Goal: Task Accomplishment & Management: Manage account settings

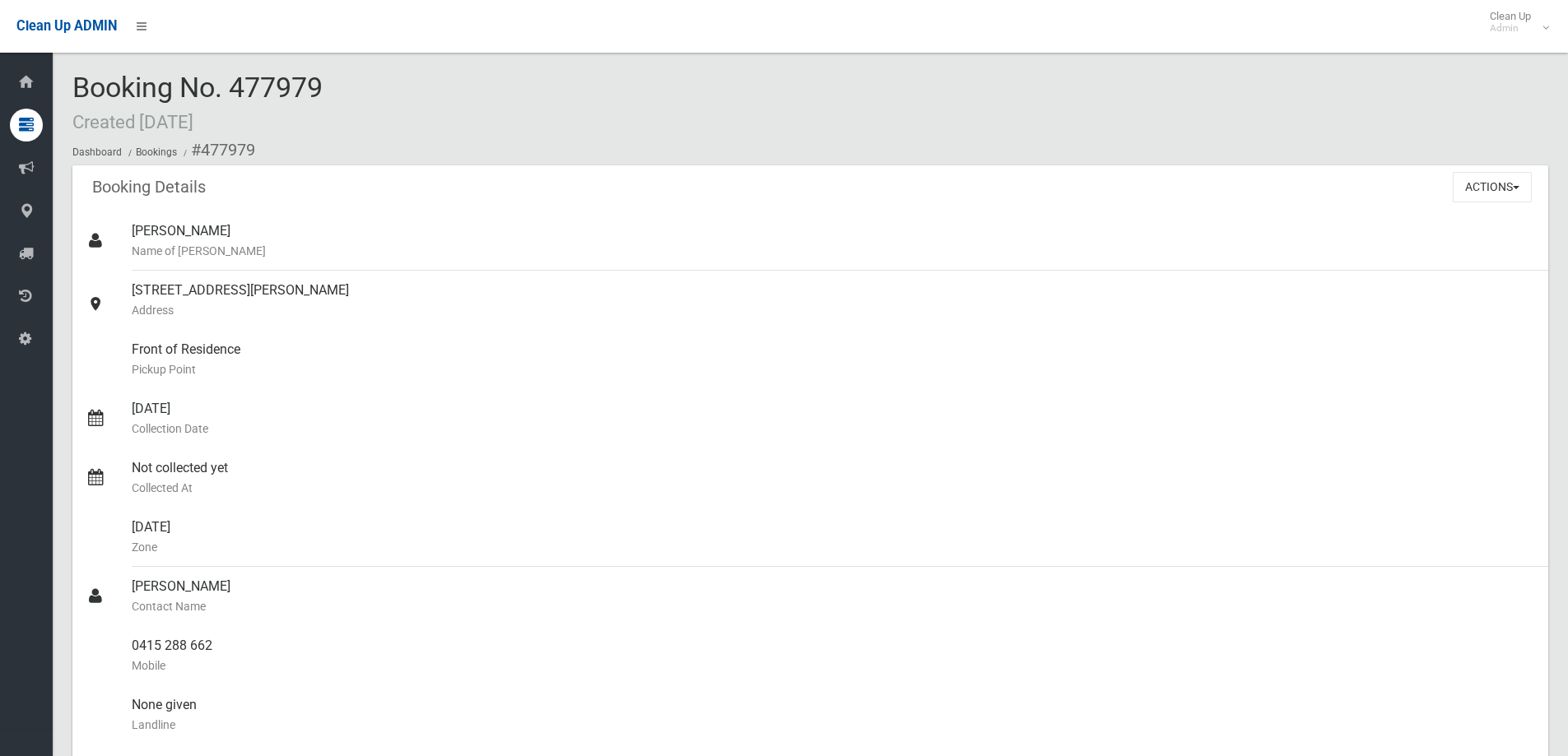
scroll to position [767, 0]
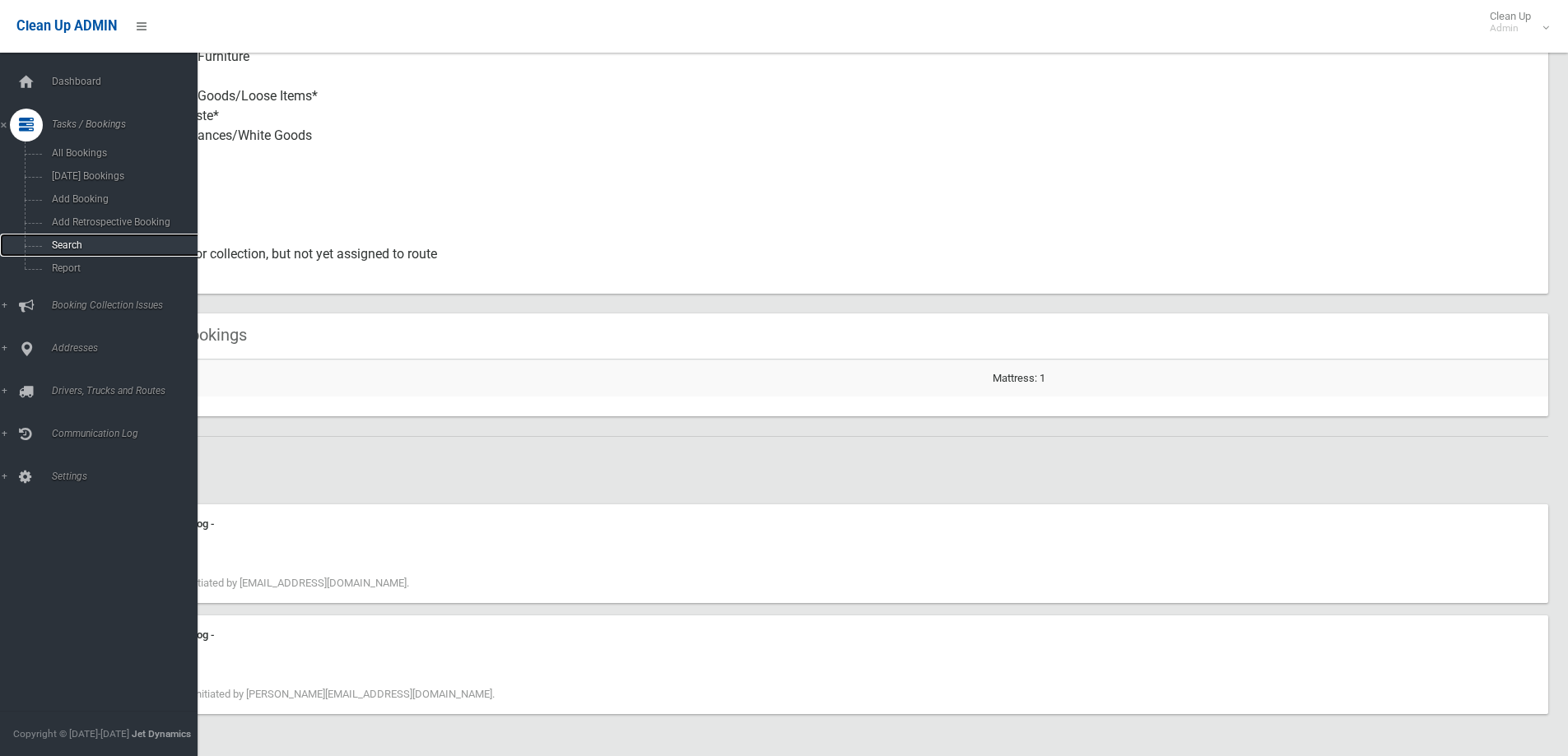
click at [54, 240] on span "Search" at bounding box center [122, 244] width 149 height 11
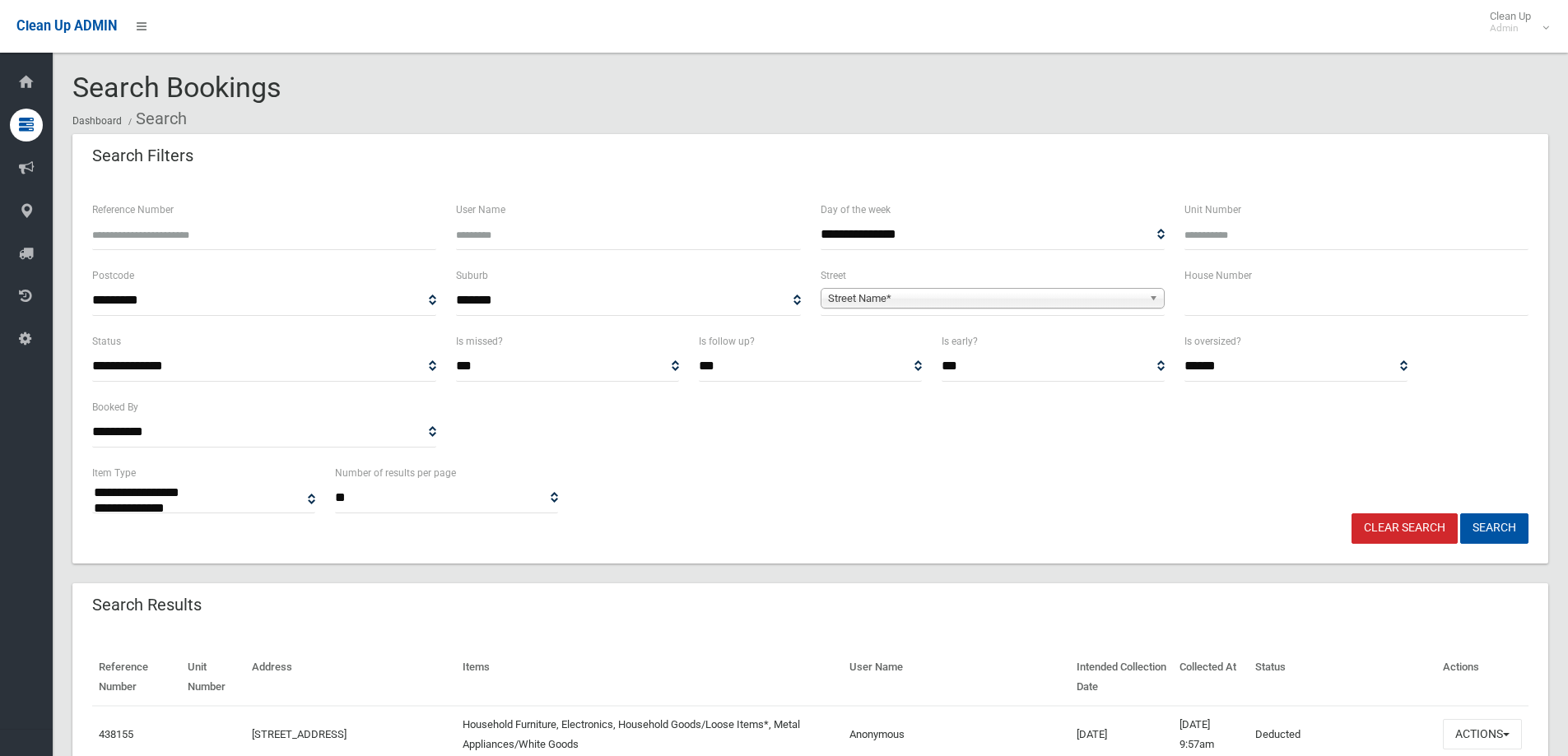
select select
click at [195, 230] on input "Reference Number" at bounding box center [264, 235] width 344 height 31
click at [1209, 305] on input "text" at bounding box center [1356, 300] width 344 height 31
type input "**"
click at [981, 295] on span "Street Name*" at bounding box center [985, 299] width 315 height 20
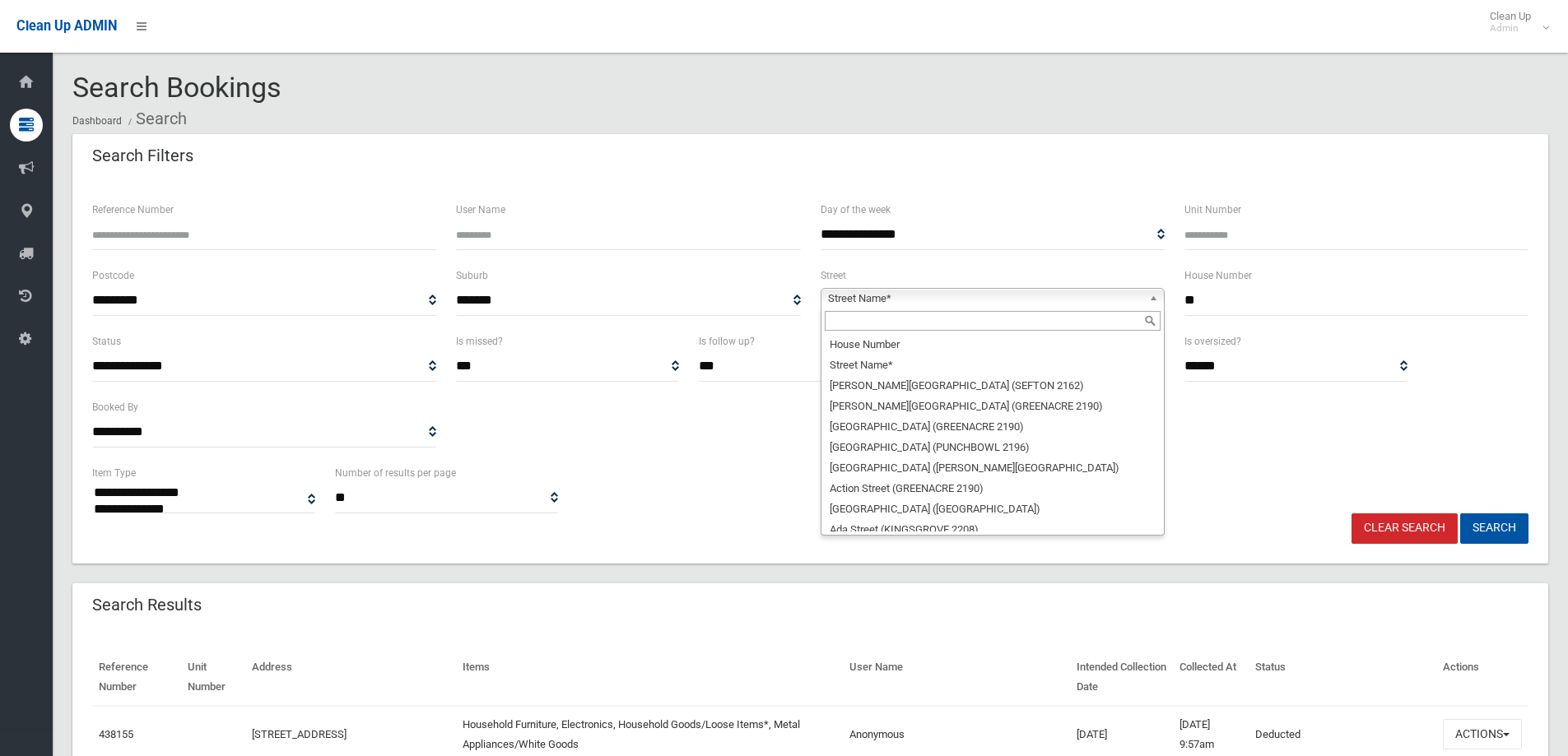
click at [868, 324] on input "text" at bounding box center [992, 321] width 336 height 20
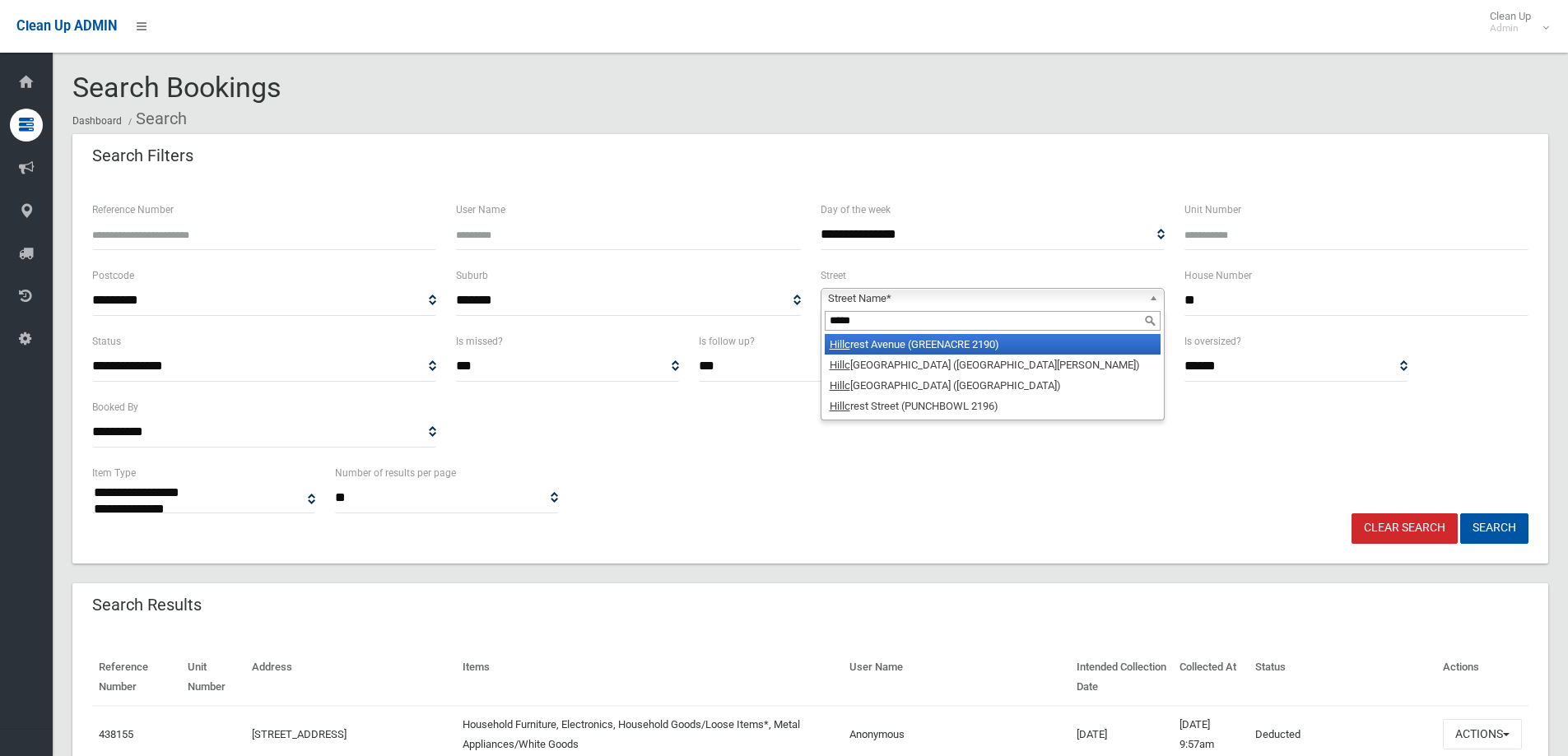
type input "*****"
click at [898, 345] on li "Hillc rest Avenue (GREENACRE 2190)" at bounding box center [992, 343] width 336 height 20
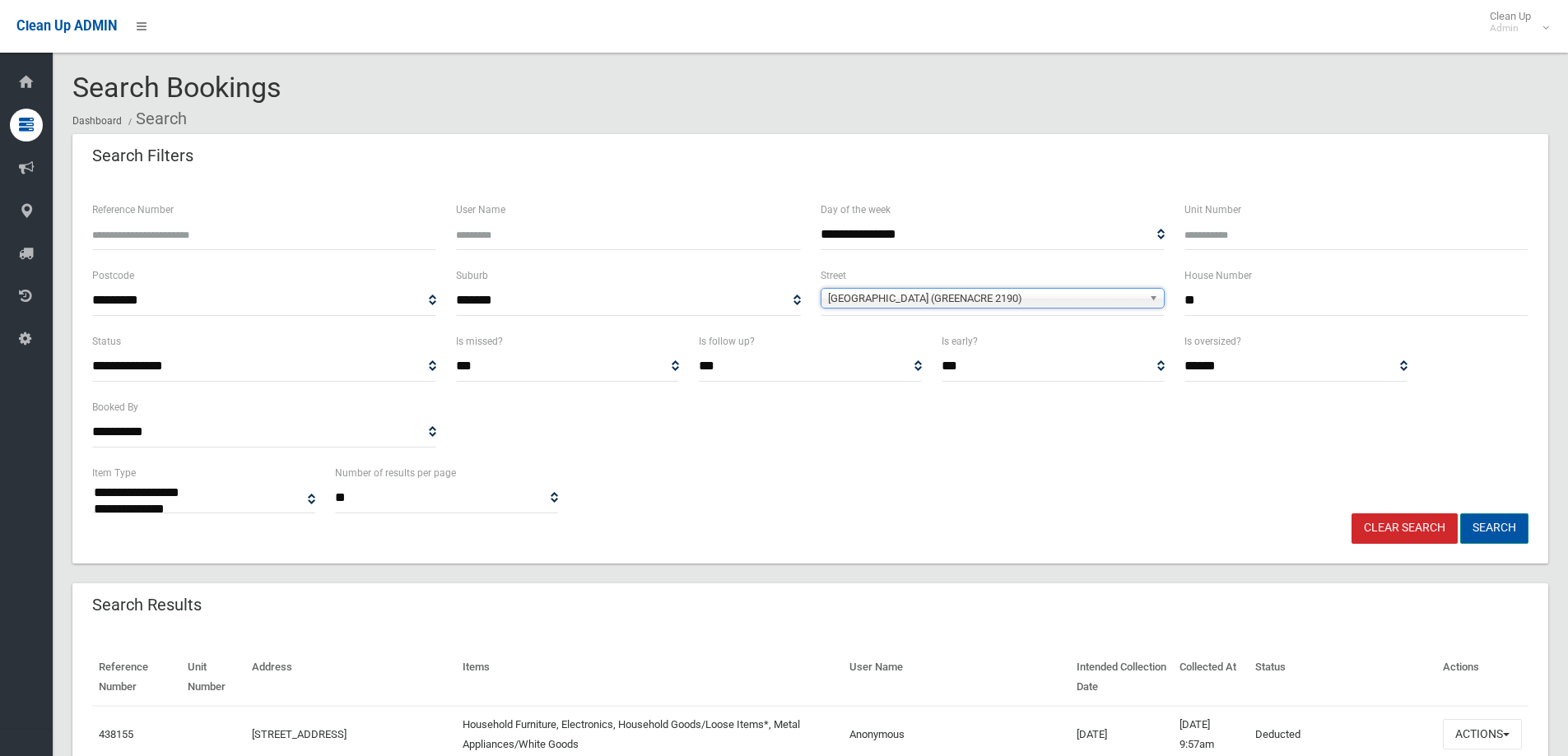
click at [1496, 529] on button "Search" at bounding box center [1494, 528] width 68 height 31
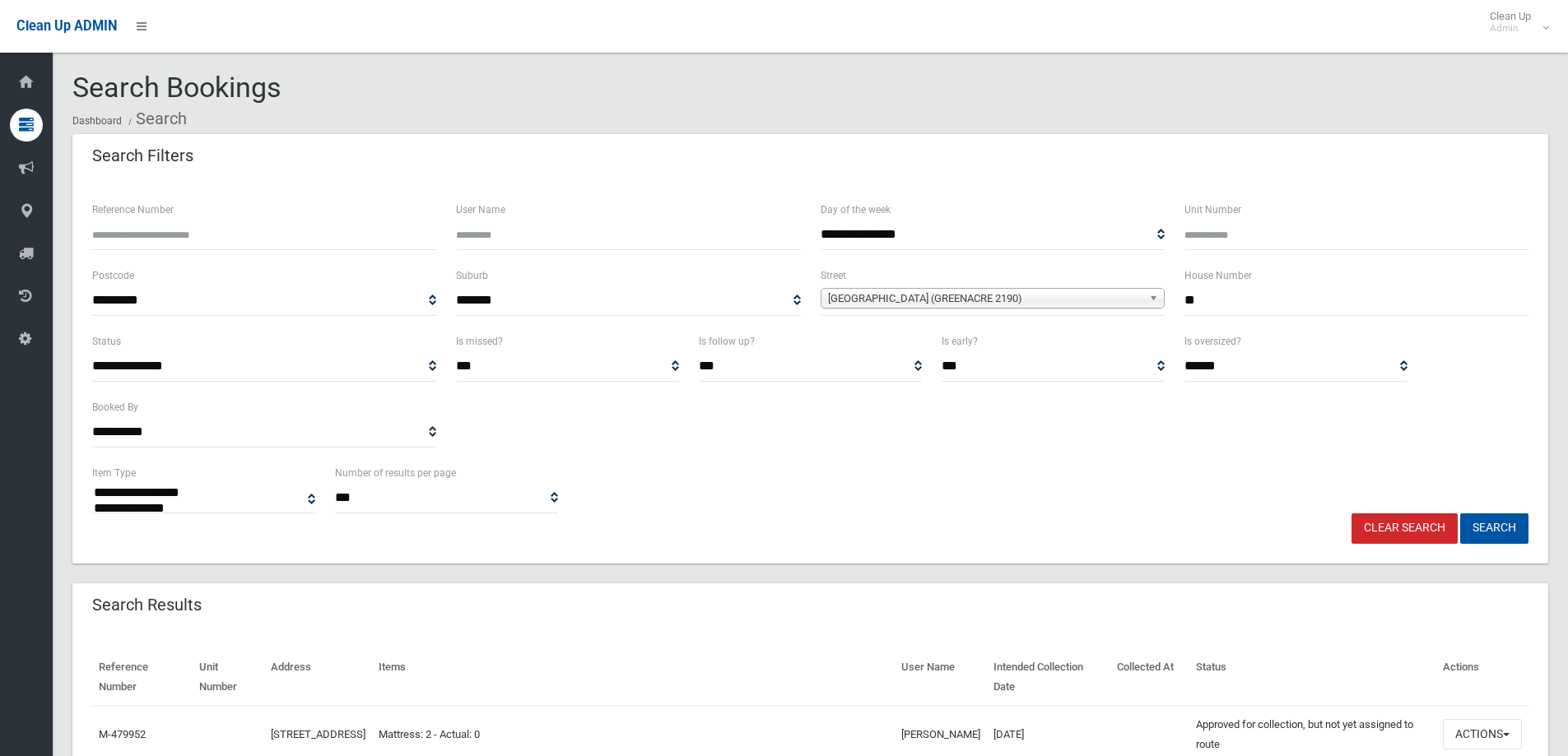
select select
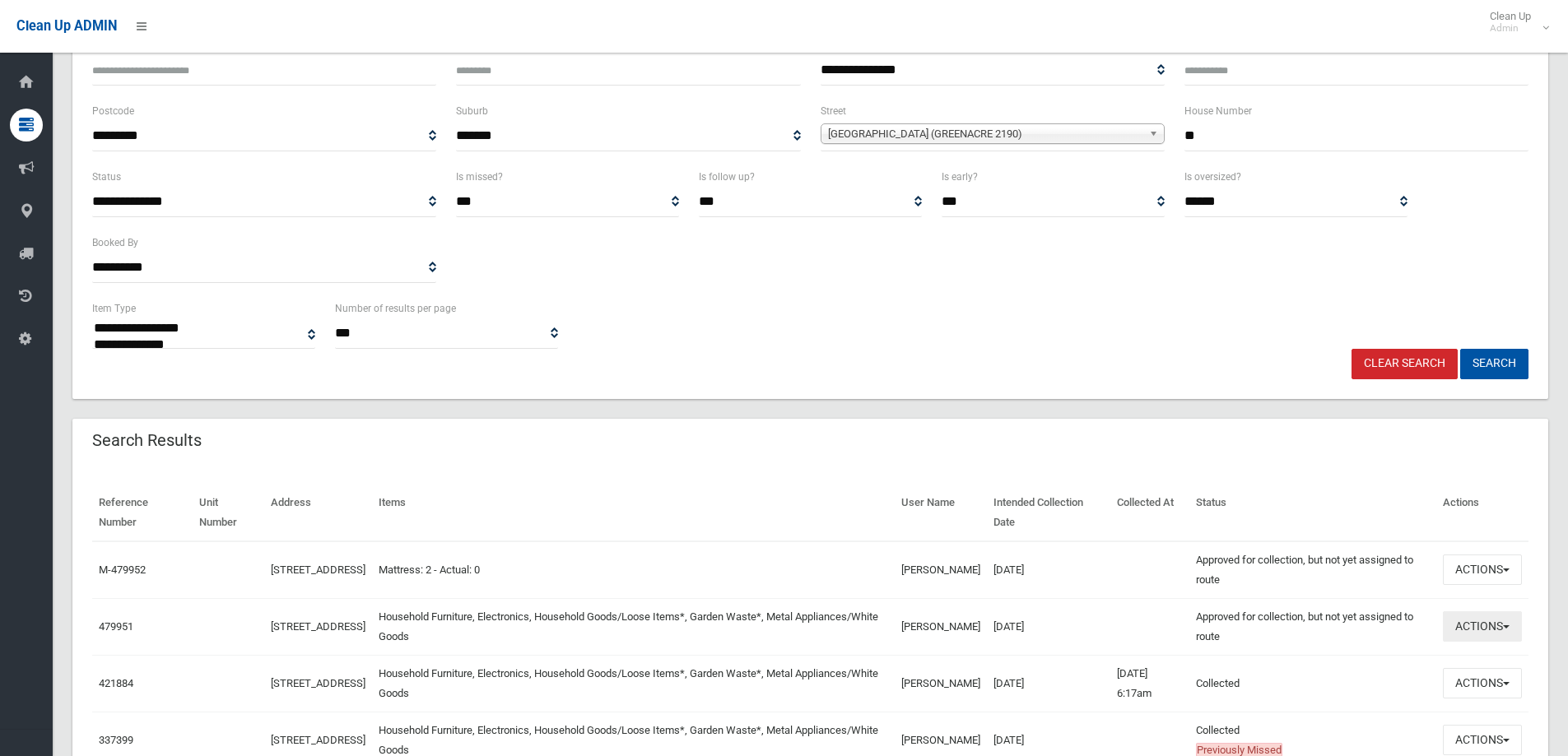
click at [1511, 624] on button "Actions" at bounding box center [1482, 626] width 79 height 31
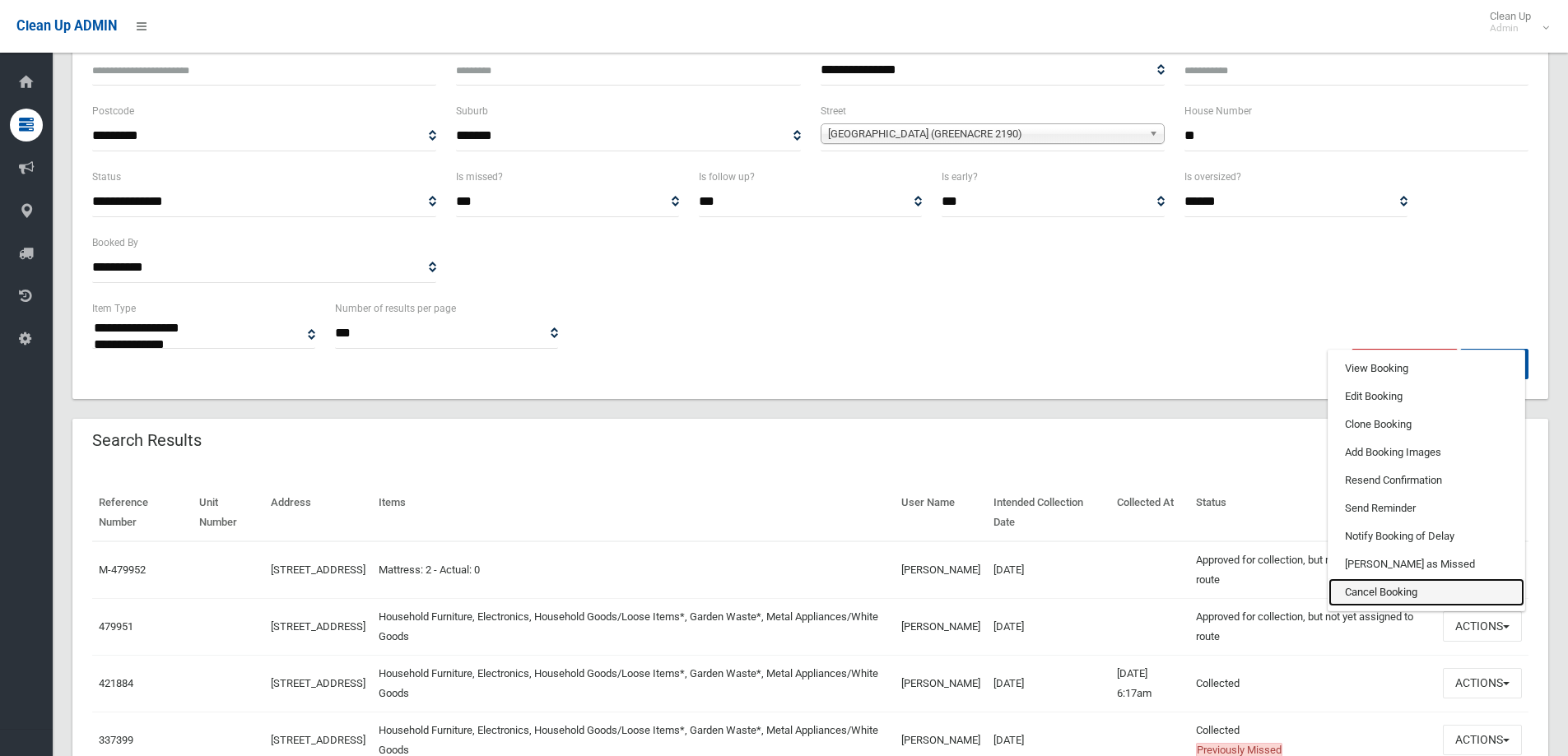
click at [1369, 591] on link "Cancel Booking" at bounding box center [1425, 592] width 195 height 28
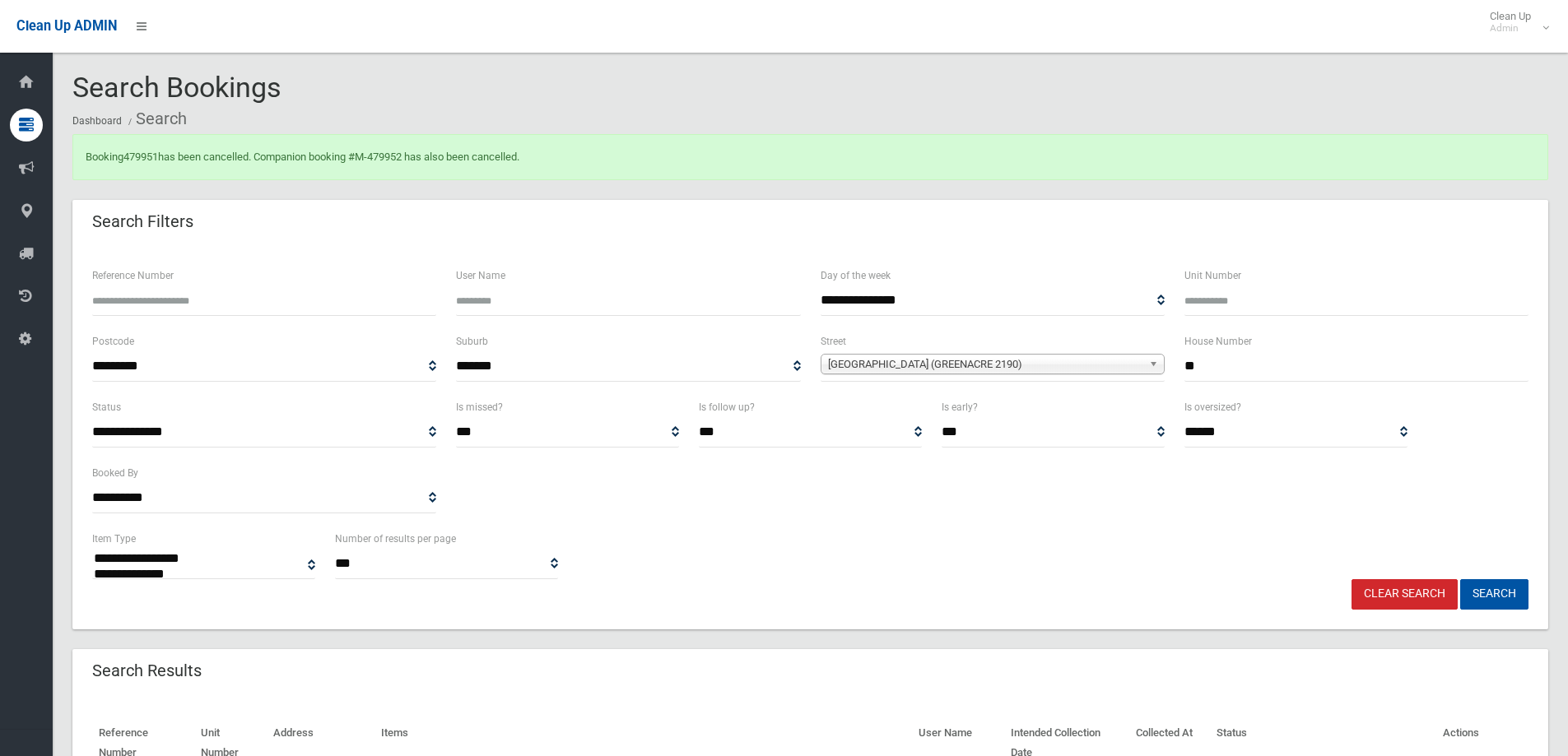
select select
click at [152, 155] on link "479951" at bounding box center [140, 157] width 34 height 12
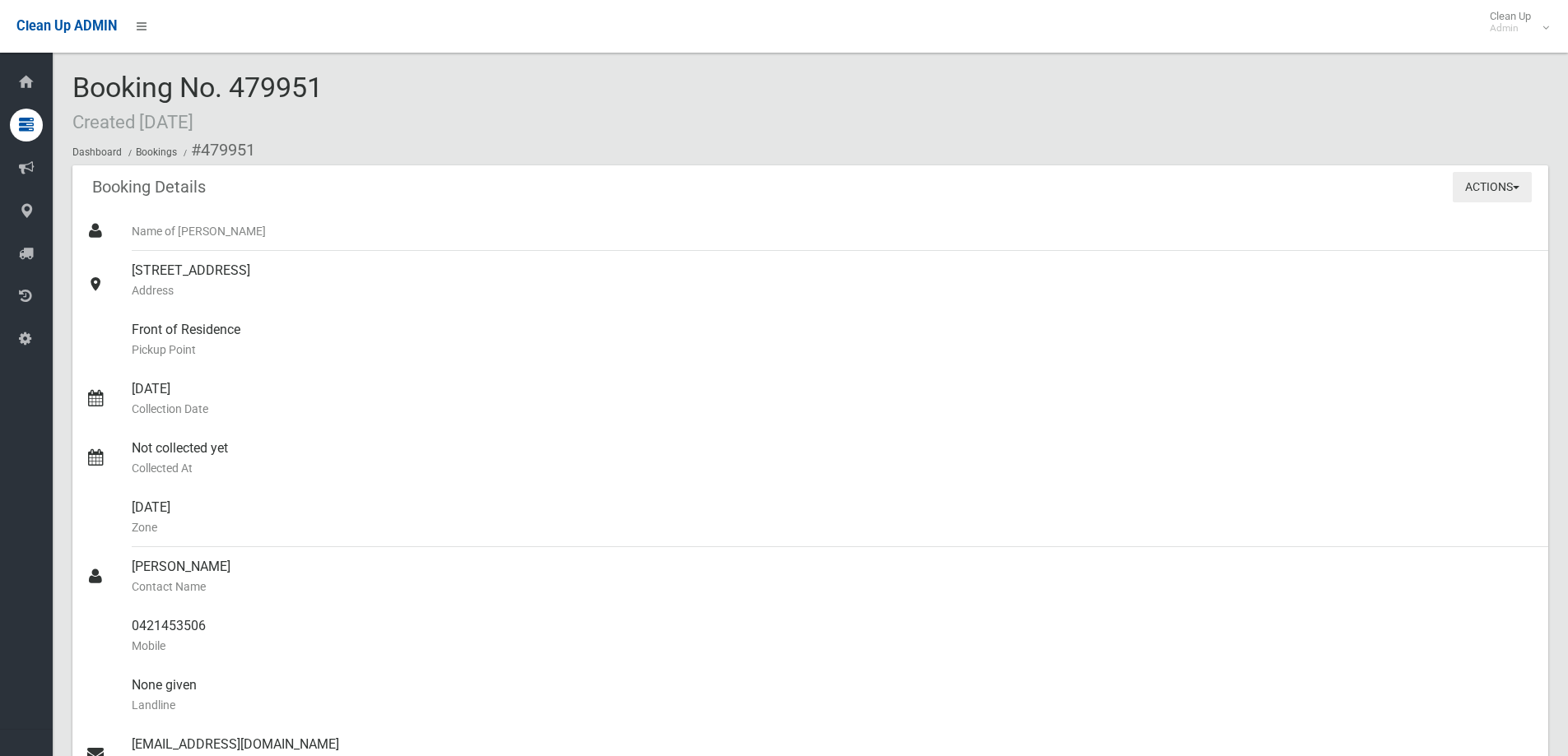
click at [1480, 201] on button "Actions" at bounding box center [1492, 187] width 79 height 31
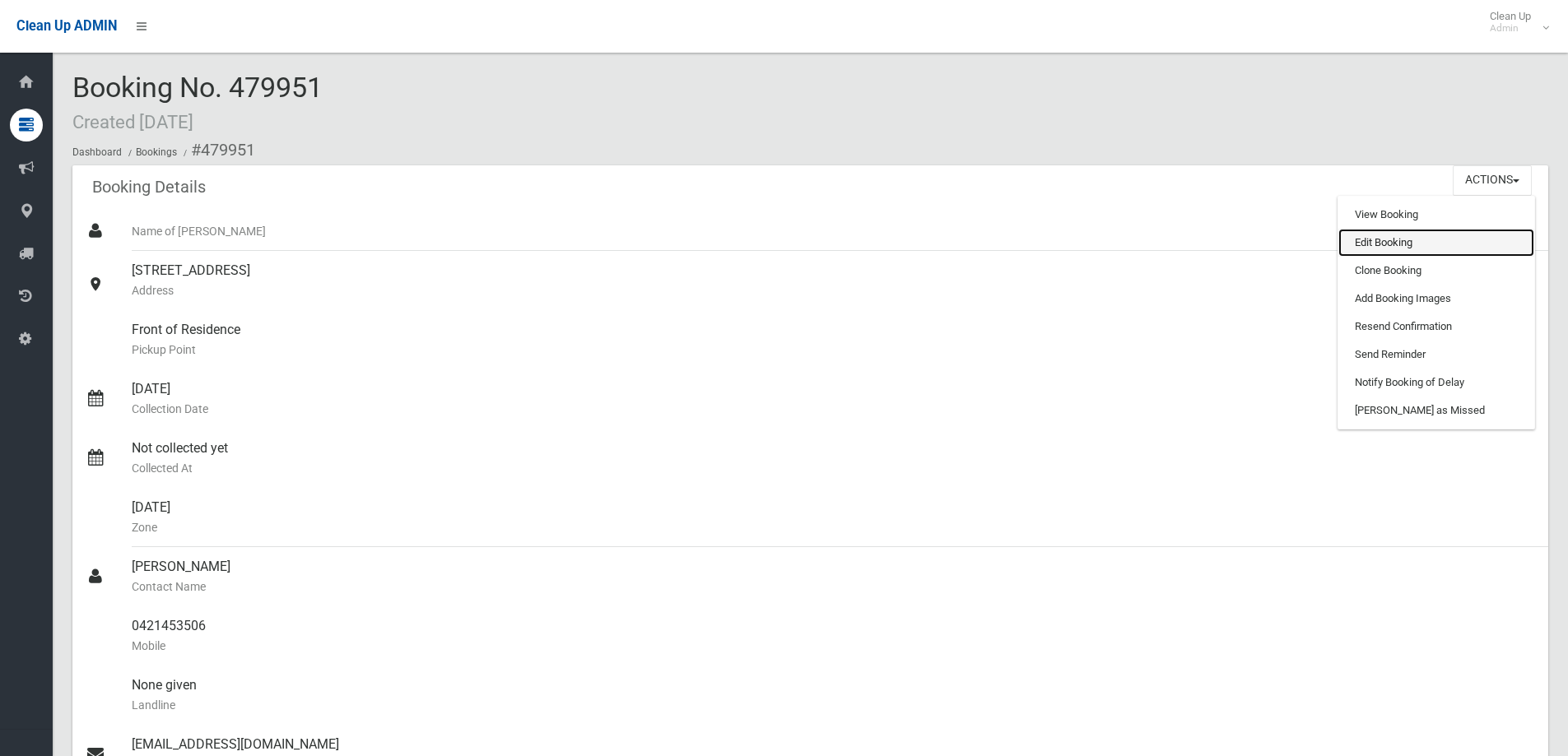
click at [1386, 242] on link "Edit Booking" at bounding box center [1436, 243] width 195 height 28
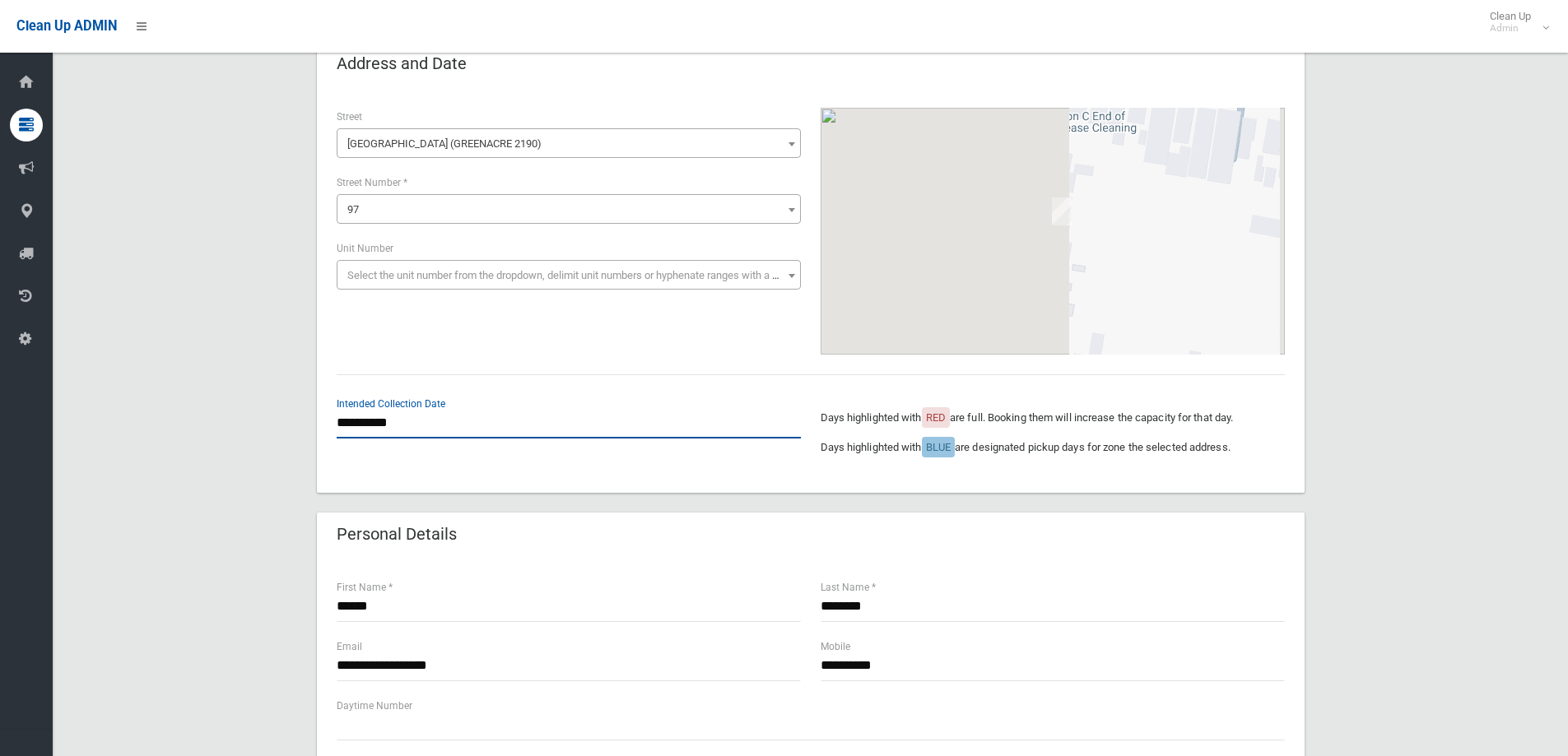
drag, startPoint x: 647, startPoint y: 488, endPoint x: 619, endPoint y: 487, distance: 28.0
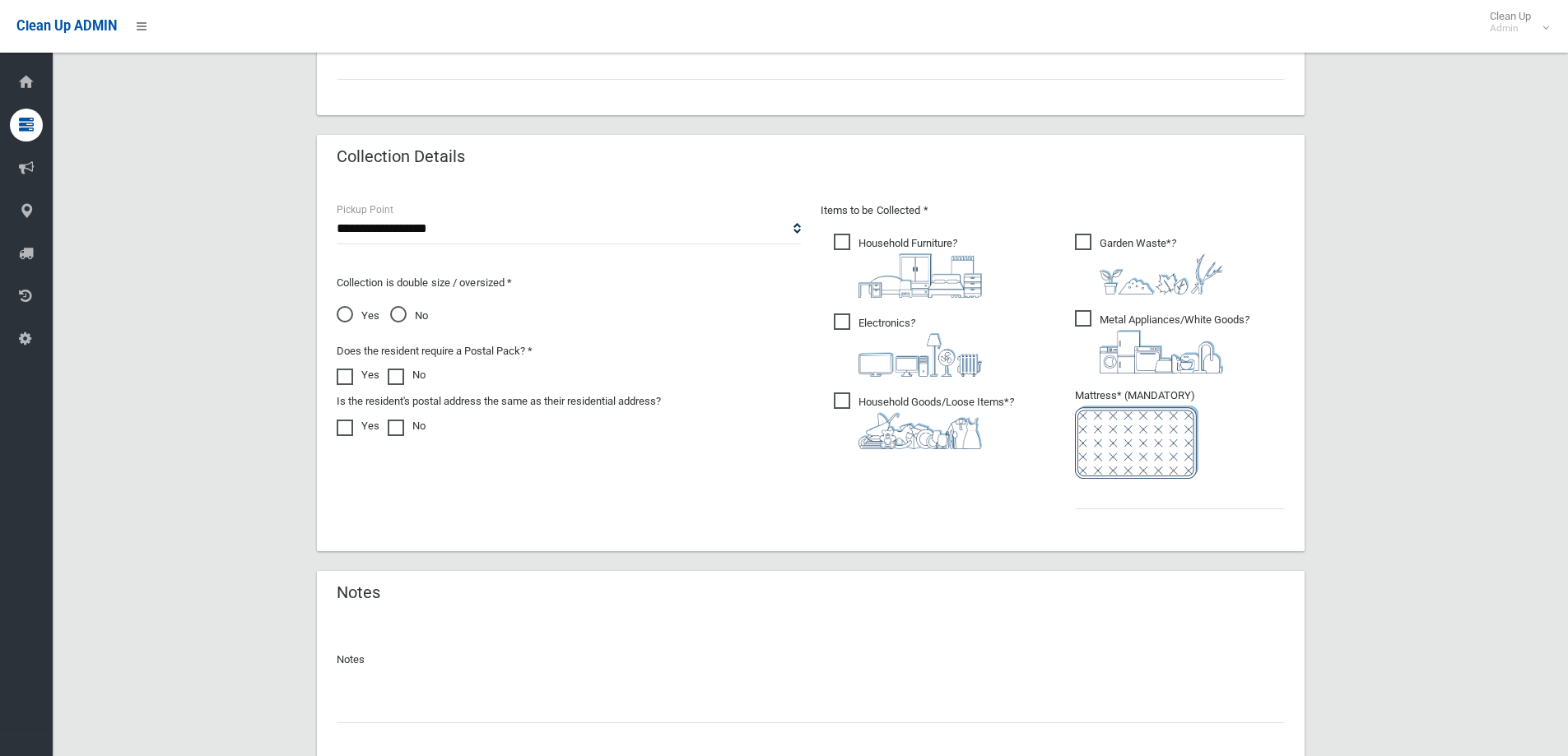
scroll to position [864, 0]
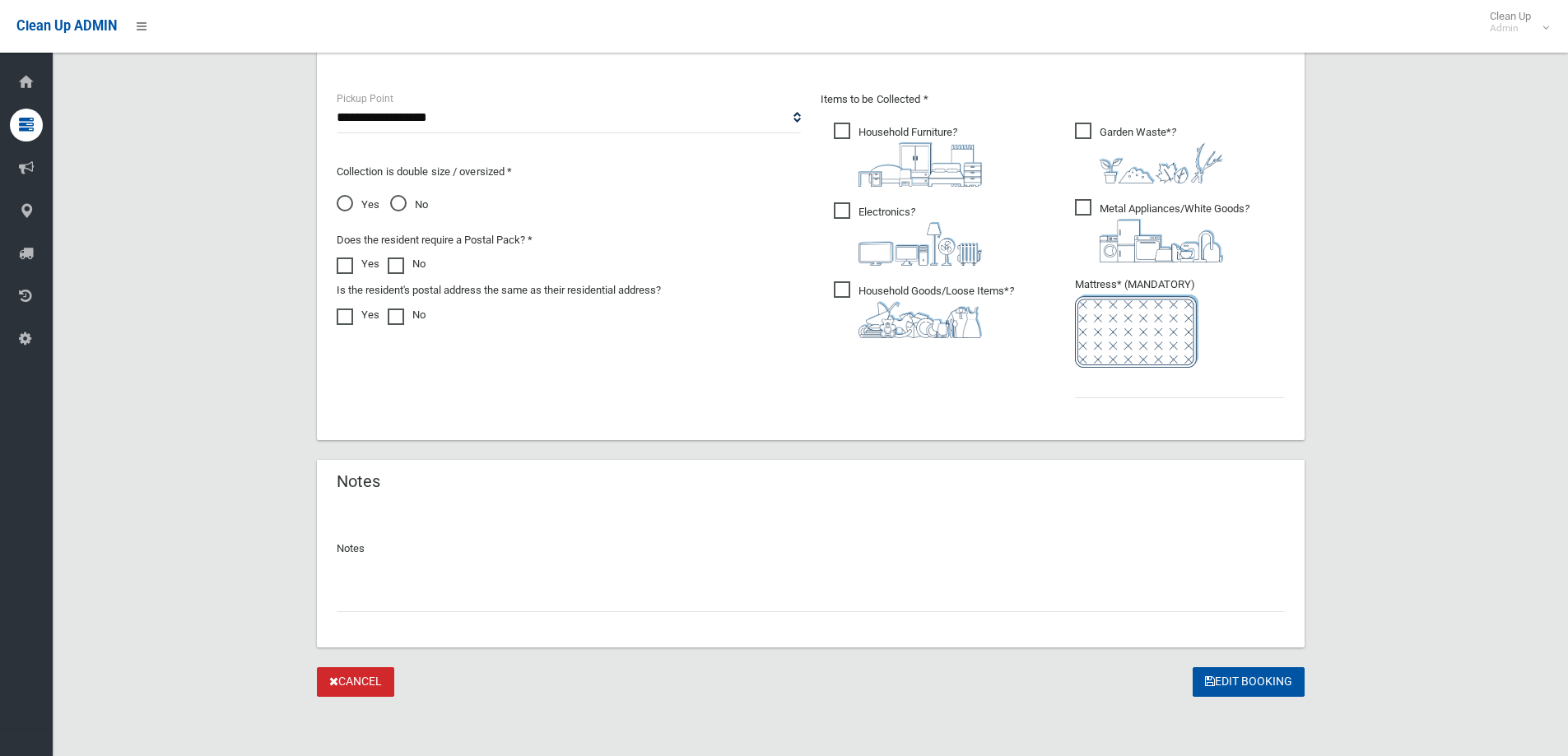
click at [371, 589] on input "text" at bounding box center [811, 597] width 948 height 31
paste input "**********"
type input "**********"
click at [1103, 392] on input "text" at bounding box center [1179, 383] width 209 height 31
type input "*"
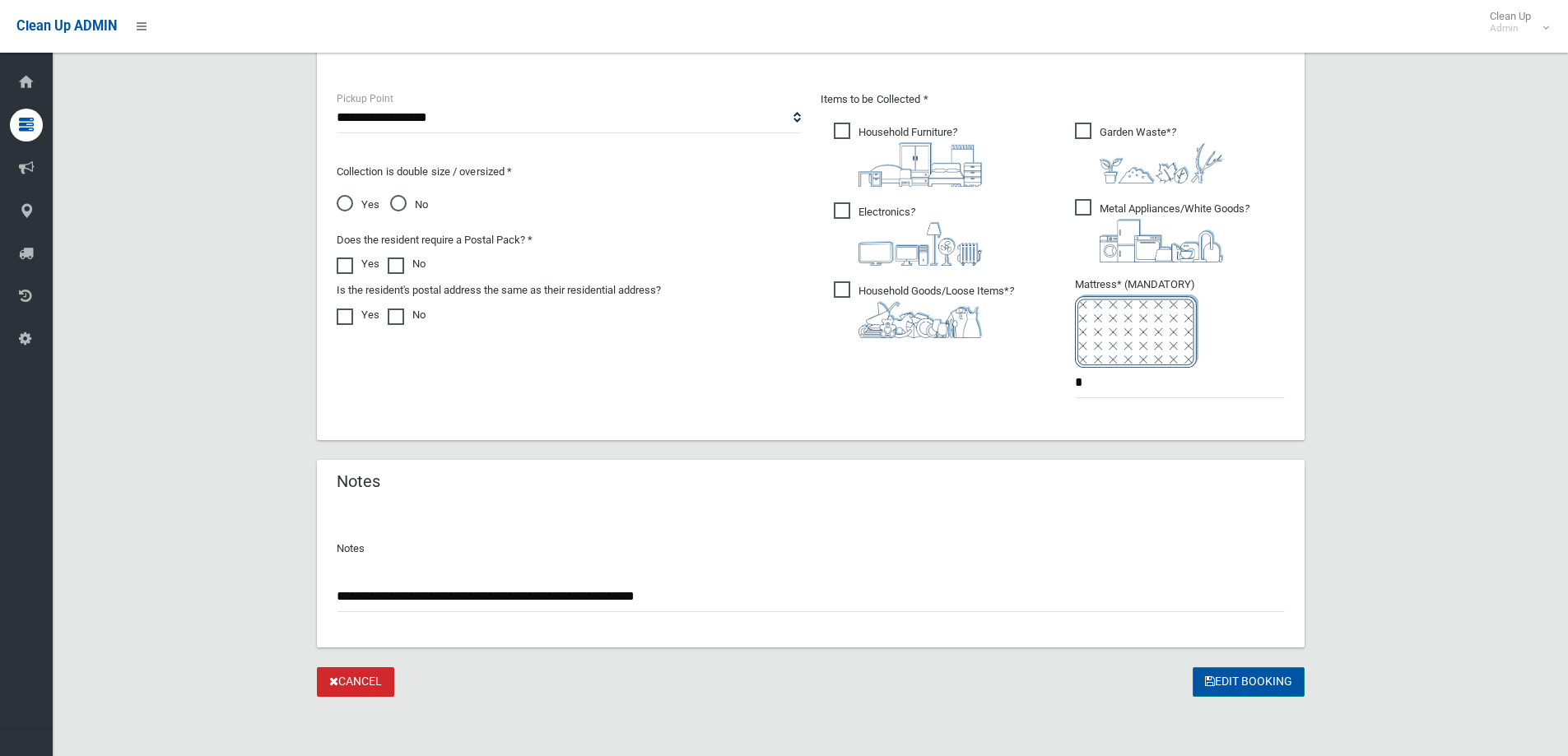
click at [1231, 675] on button "Edit Booking" at bounding box center [1249, 682] width 112 height 31
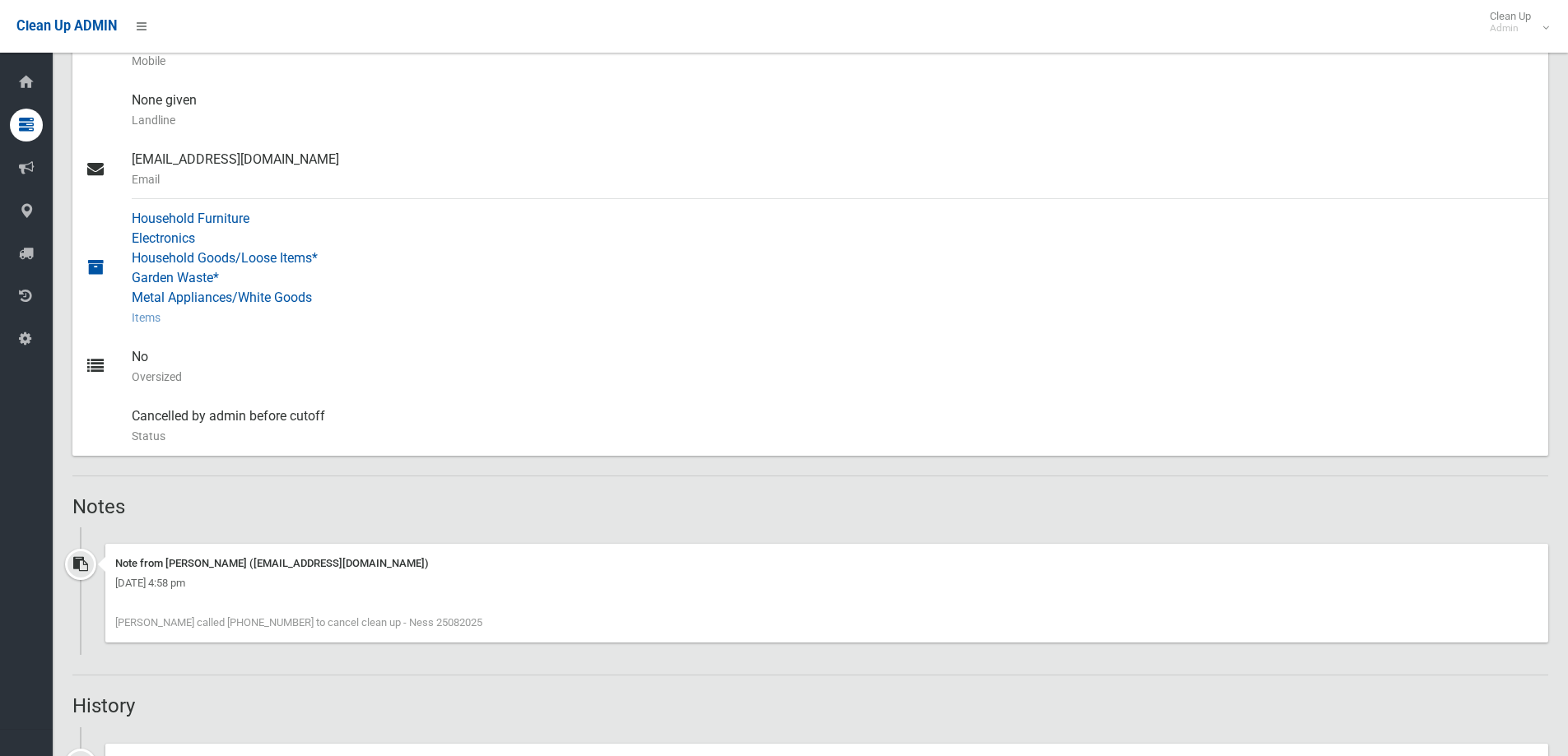
scroll to position [905, 0]
